Goal: Task Accomplishment & Management: Use online tool/utility

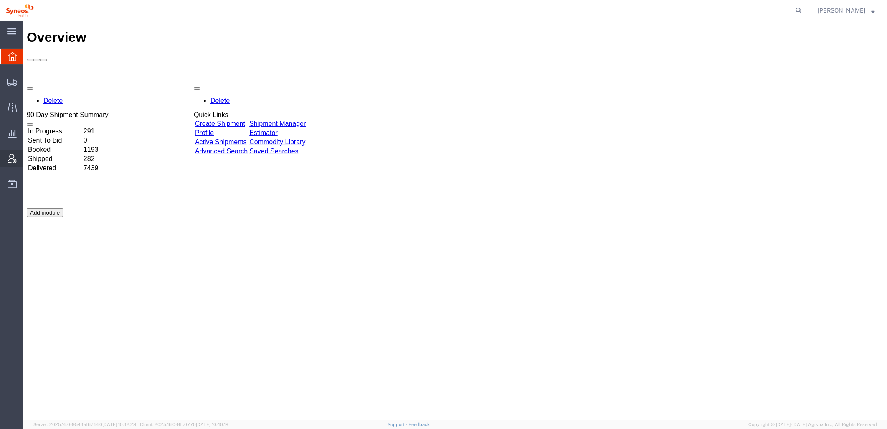
click at [11, 162] on icon at bounding box center [12, 158] width 9 height 9
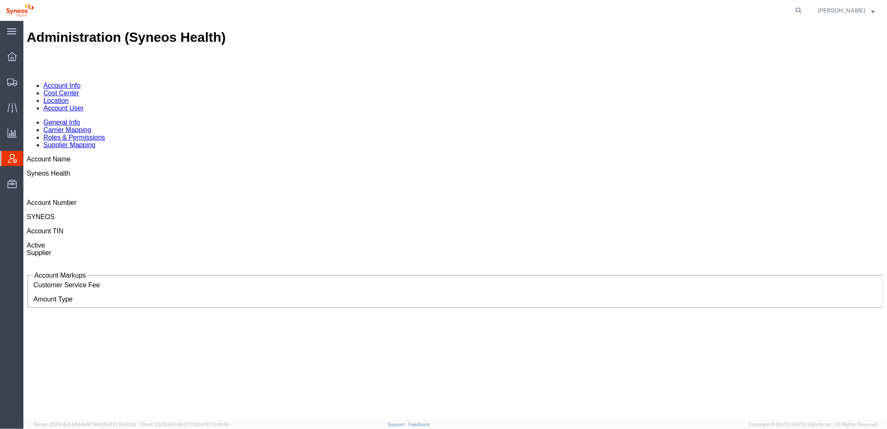
click at [83, 104] on link "Account User" at bounding box center [63, 107] width 40 height 7
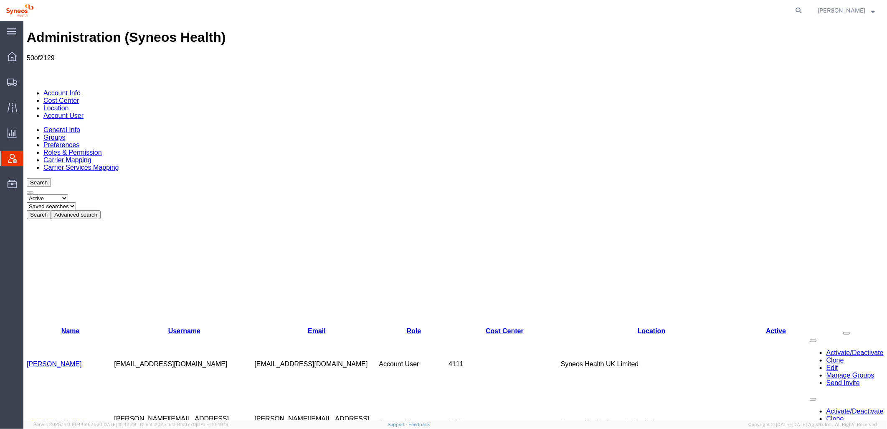
click at [100, 210] on button "Advanced search" at bounding box center [76, 214] width 50 height 9
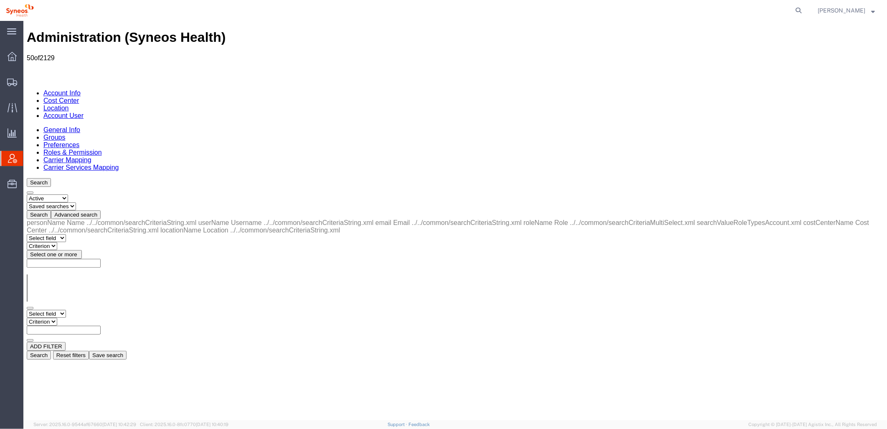
click at [66, 309] on select "Select field Cost Center Email Location Name Role Username" at bounding box center [45, 313] width 39 height 8
click at [26, 309] on select "Select field Cost Center Email Location Name Role Username" at bounding box center [45, 313] width 39 height 8
click at [76, 317] on select "Criterion contains does not contain is is blank is not blank starts with" at bounding box center [51, 321] width 50 height 8
select select "contains"
click at [76, 317] on select "Criterion contains does not contain is is blank is not blank starts with" at bounding box center [51, 321] width 50 height 8
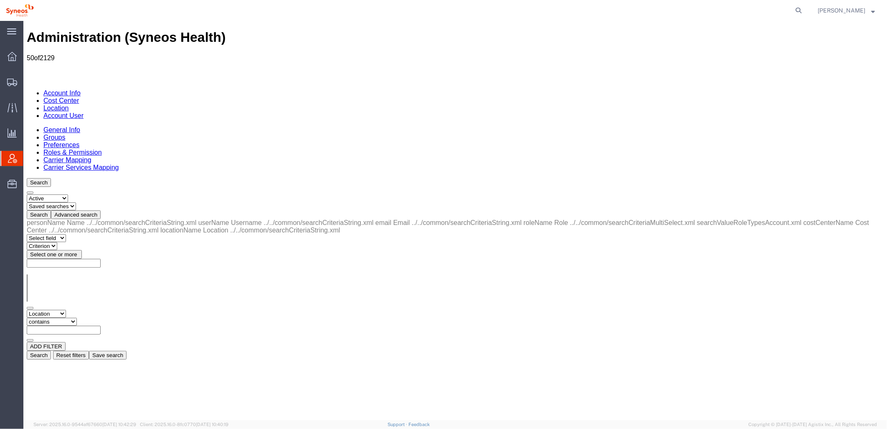
click at [100, 325] on input "text" at bounding box center [63, 329] width 74 height 9
type input "zdnu"
click at [51, 350] on button "Search" at bounding box center [38, 354] width 24 height 9
